Goal: Entertainment & Leisure: Browse casually

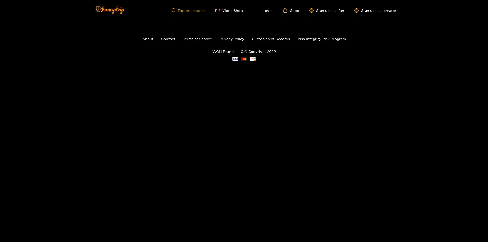
drag, startPoint x: 177, startPoint y: 7, endPoint x: 186, endPoint y: 10, distance: 9.9
click at [177, 7] on div "Explore models Video Shorts Login Shop Sign up as a fan Sign up as a creator" at bounding box center [243, 10] width 305 height 21
click at [187, 10] on link "Explore models" at bounding box center [188, 10] width 34 height 4
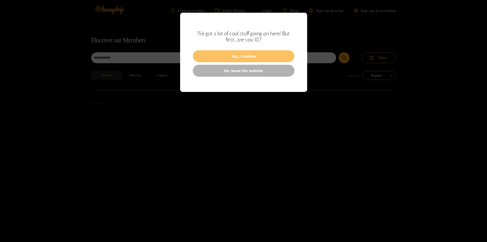
click at [233, 56] on button "Yes, I confirm" at bounding box center [244, 56] width 102 height 12
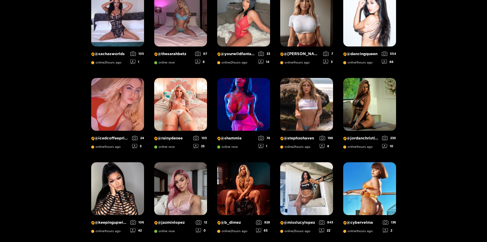
scroll to position [236, 0]
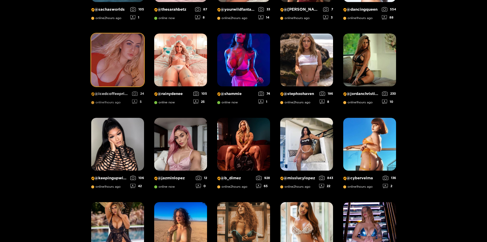
click at [126, 66] on img at bounding box center [117, 60] width 53 height 53
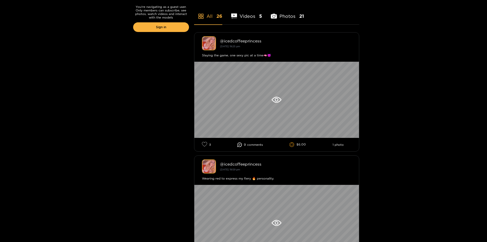
scroll to position [127, 0]
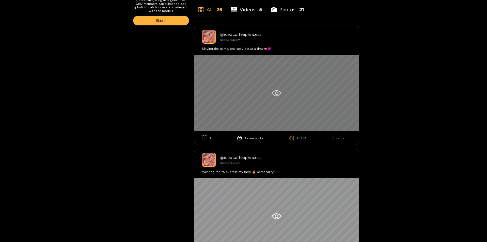
click at [275, 93] on icon at bounding box center [277, 93] width 4 height 4
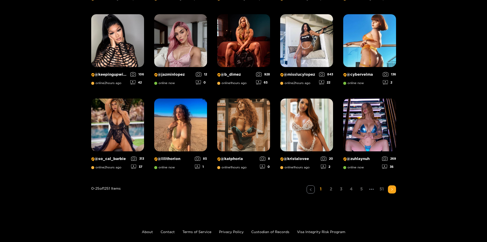
scroll to position [367, 0]
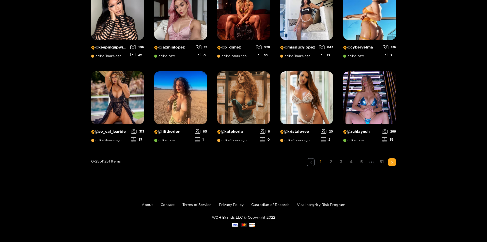
click at [321, 164] on link "1" at bounding box center [321, 161] width 8 height 7
click at [389, 161] on button "button" at bounding box center [392, 162] width 8 height 8
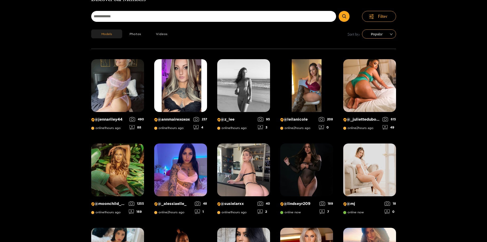
scroll to position [33, 0]
